Goal: Transaction & Acquisition: Purchase product/service

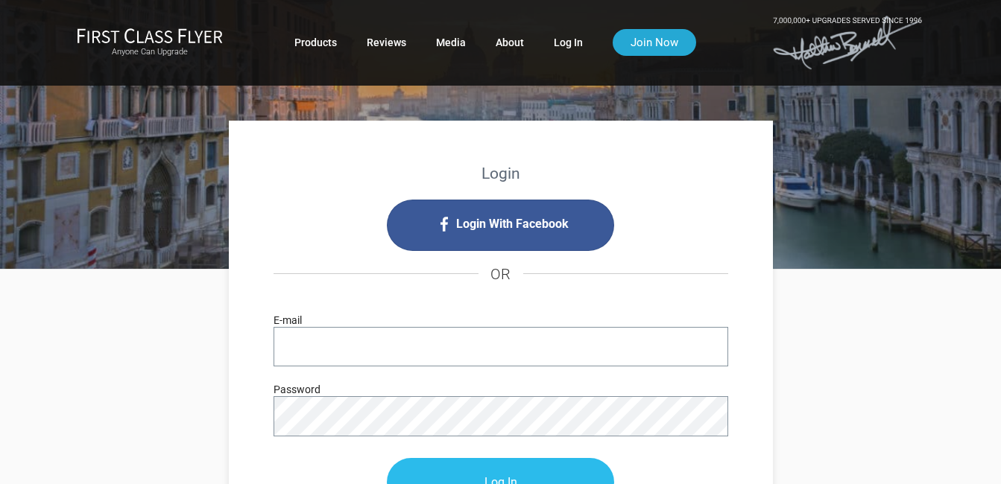
type input "[EMAIL_ADDRESS][DOMAIN_NAME]"
click at [478, 472] on input "Log In" at bounding box center [500, 483] width 227 height 48
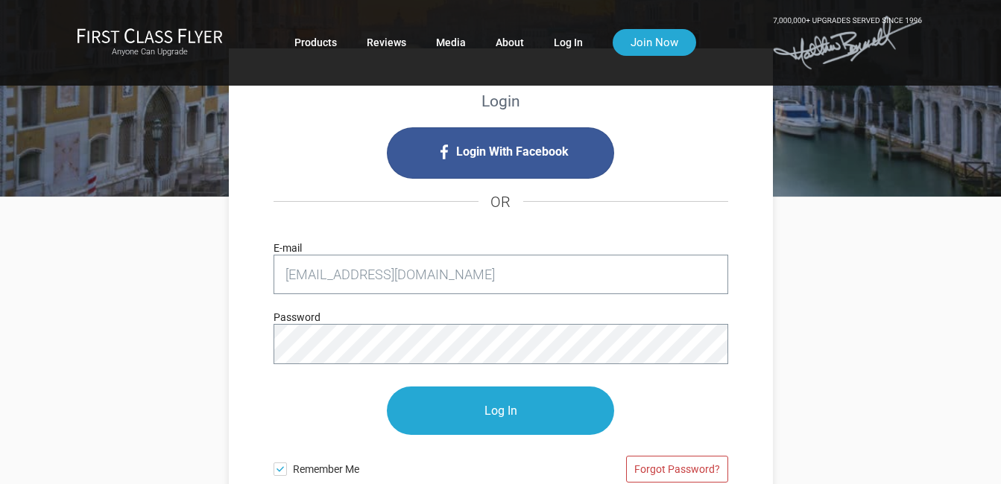
scroll to position [85, 0]
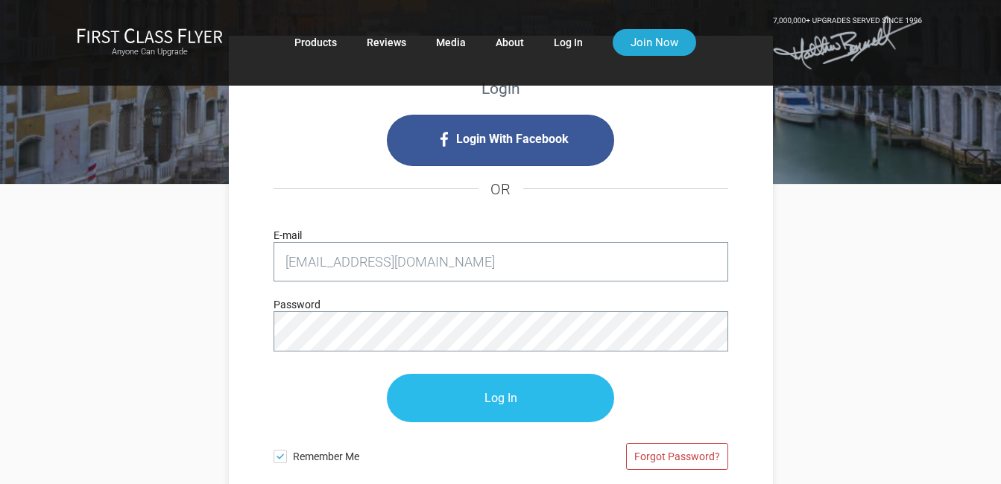
click at [502, 402] on input "Log In" at bounding box center [500, 398] width 227 height 48
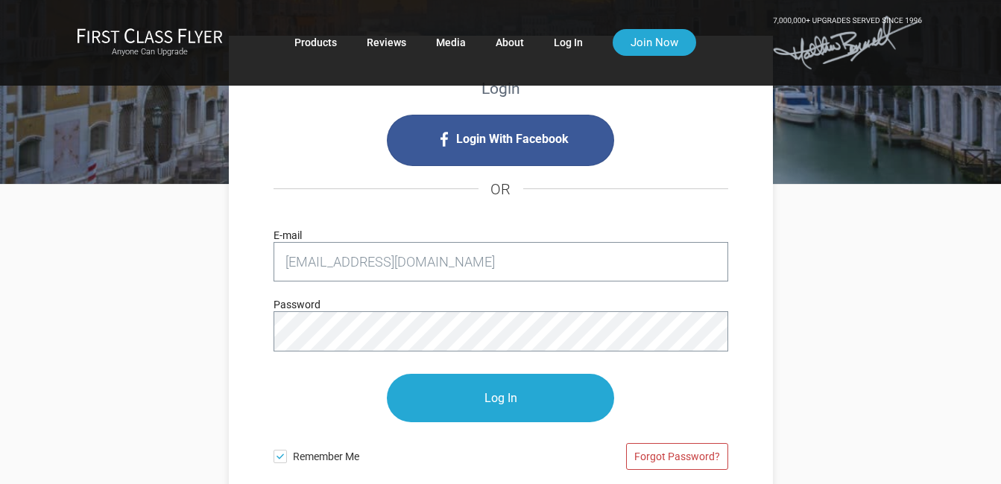
scroll to position [280, 0]
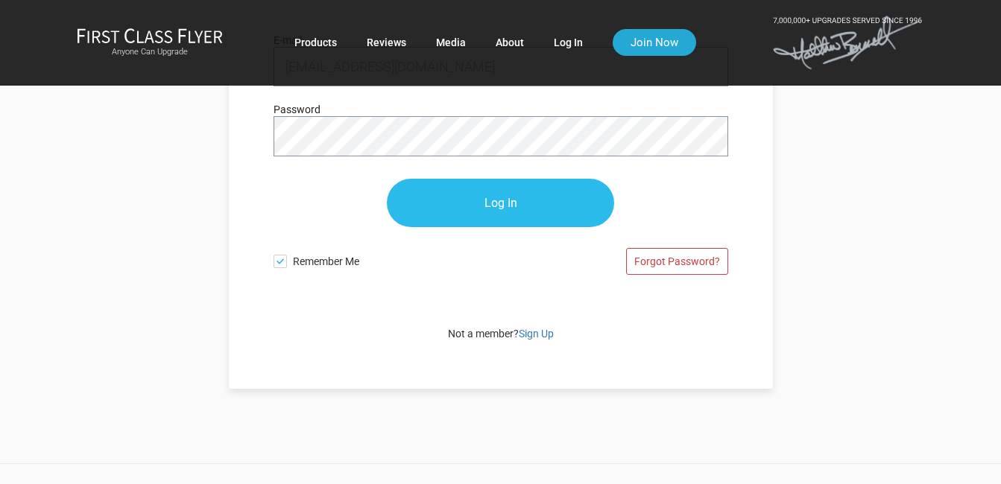
click at [524, 200] on input "Log In" at bounding box center [500, 203] width 227 height 48
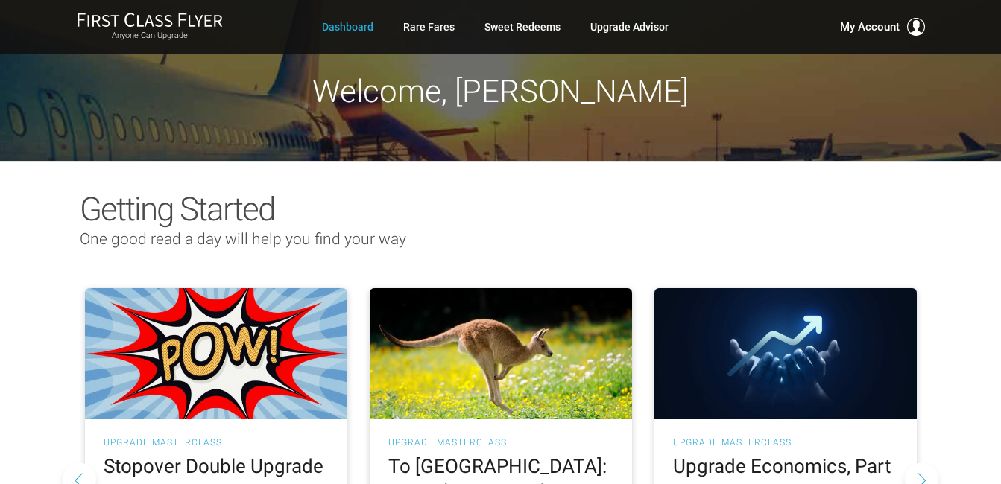
click at [607, 198] on h2 "Getting Started" at bounding box center [501, 210] width 842 height 36
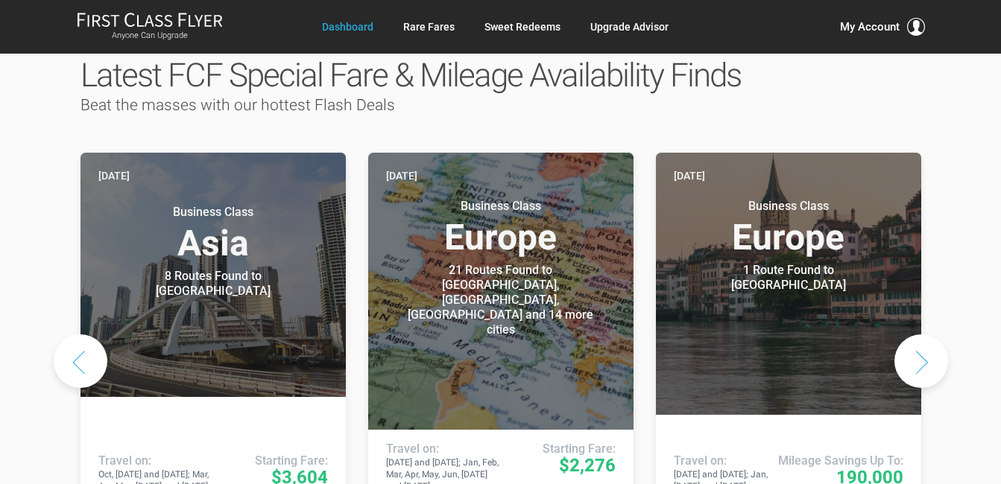
scroll to position [762, 0]
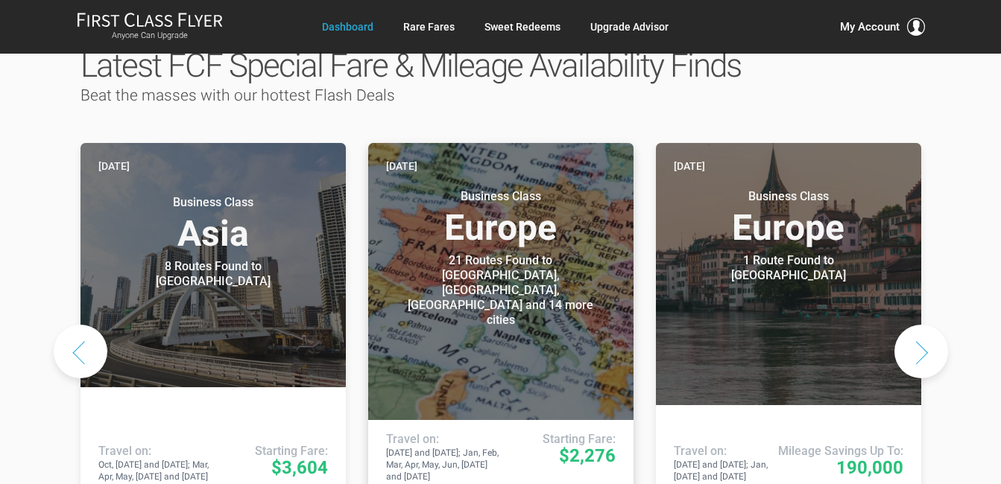
click at [511, 254] on div "21 Routes Found to Berlin, Frankfurt, Munich and 14 more cities" at bounding box center [501, 290] width 186 height 75
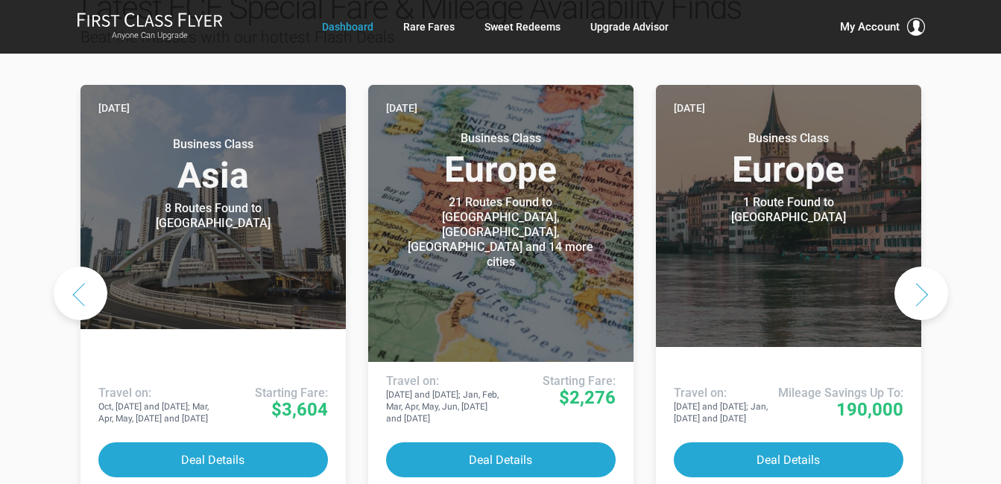
scroll to position [814, 0]
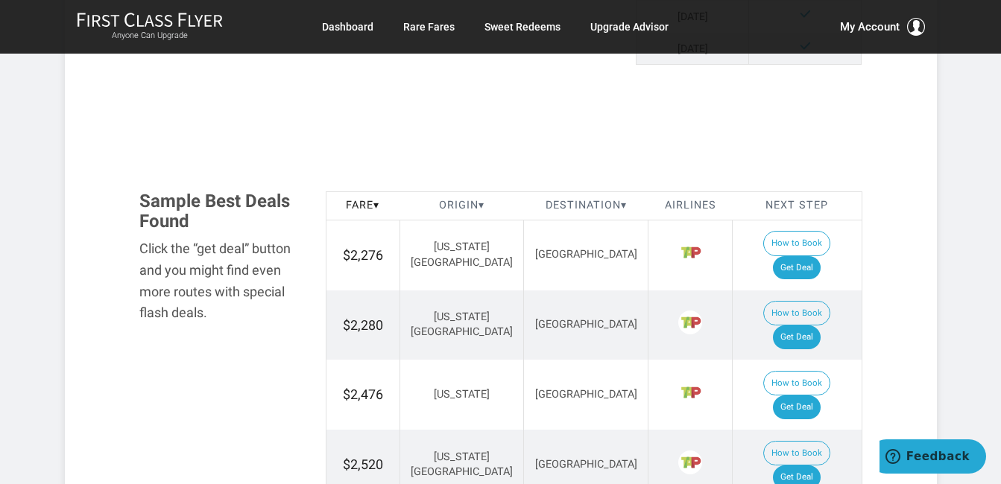
scroll to position [863, 0]
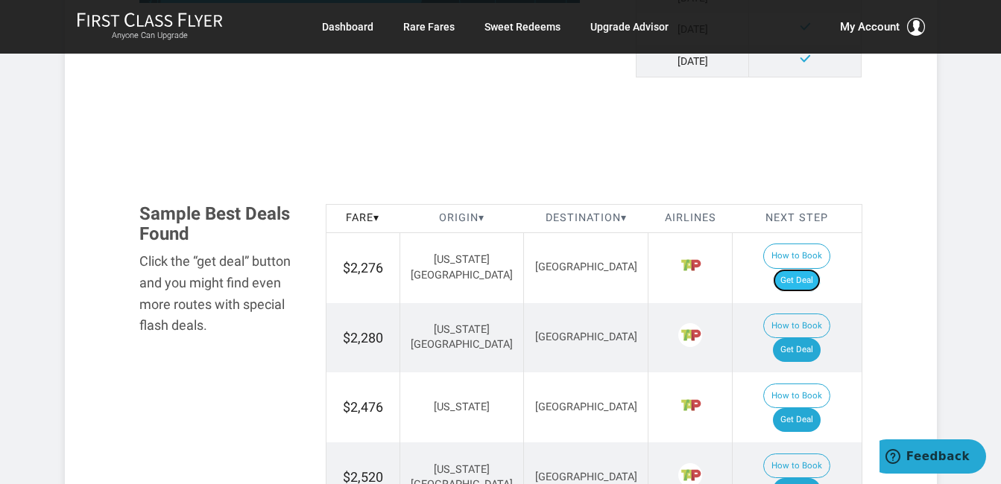
click at [806, 269] on link "Get Deal" at bounding box center [797, 281] width 48 height 24
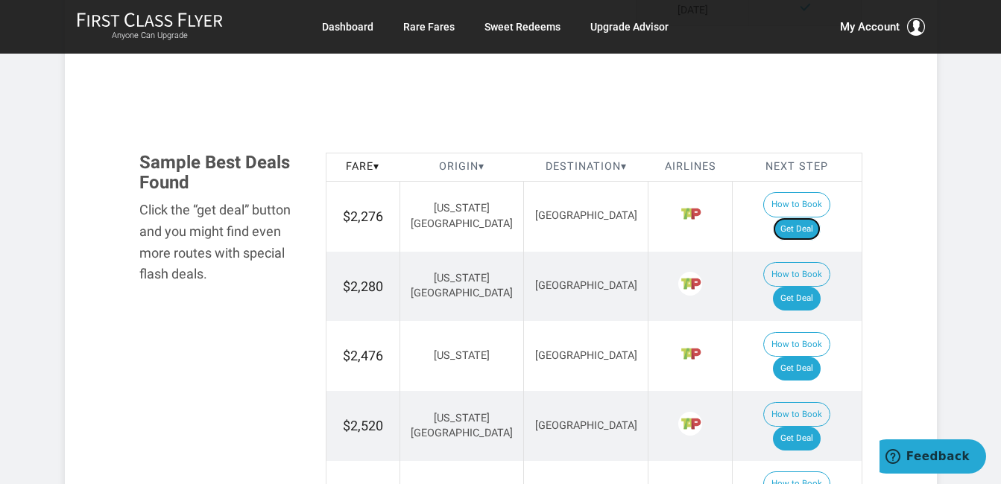
scroll to position [927, 0]
